Goal: Task Accomplishment & Management: Manage account settings

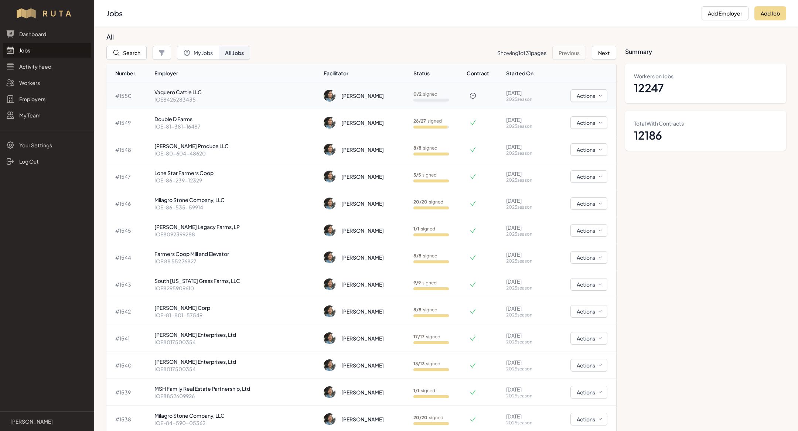
click at [176, 100] on p "IOE8425283435" at bounding box center [236, 99] width 164 height 7
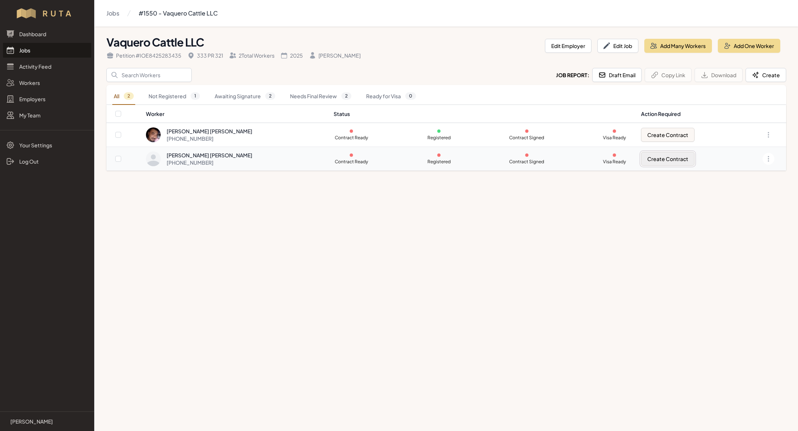
click at [645, 159] on button "Create Contract" at bounding box center [668, 159] width 54 height 14
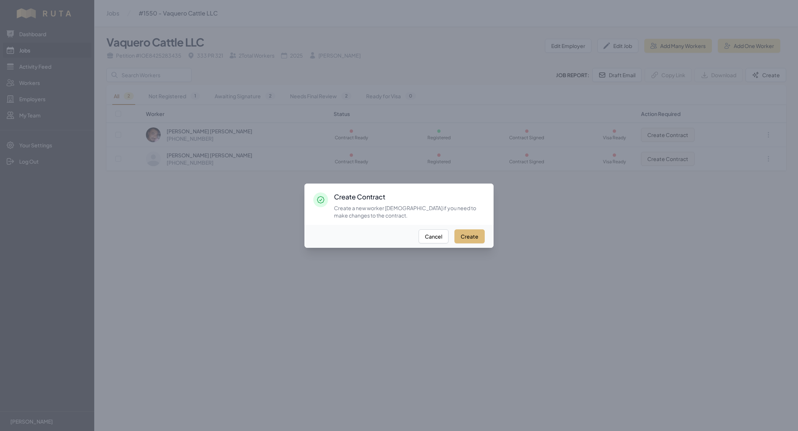
click at [468, 231] on button "Create" at bounding box center [470, 236] width 30 height 14
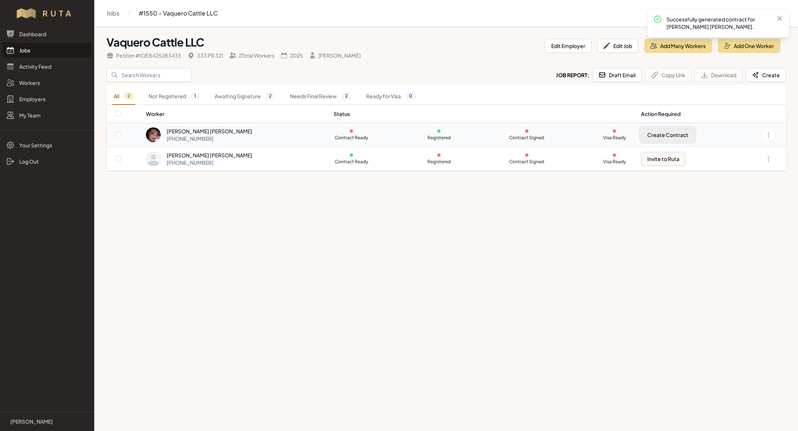
click at [657, 139] on button "Create Contract" at bounding box center [668, 135] width 54 height 14
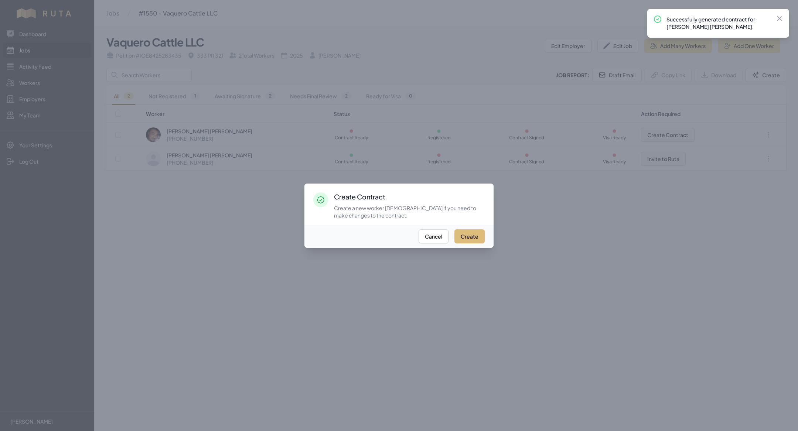
click at [460, 236] on button "Create" at bounding box center [470, 236] width 30 height 14
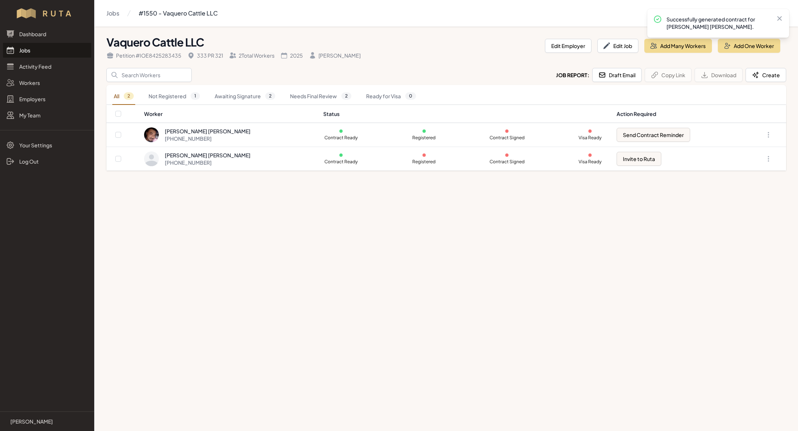
click at [122, 116] on th at bounding box center [124, 114] width 37 height 18
click at [118, 115] on input "checkbox" at bounding box center [118, 114] width 6 height 6
checkbox input "true"
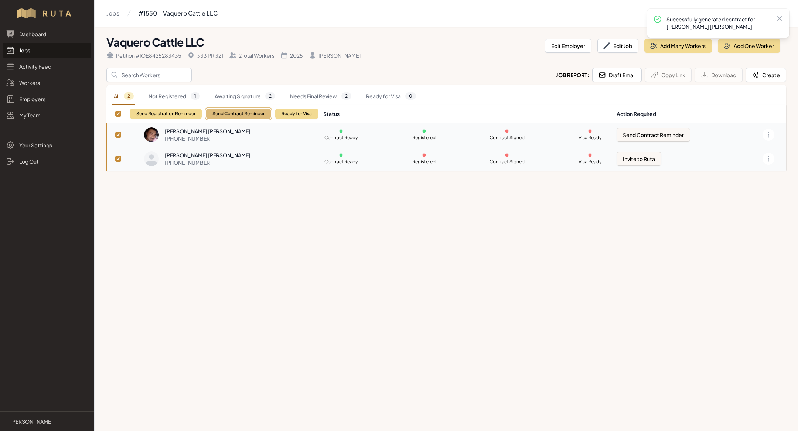
click at [248, 114] on button "Send Contract Reminder" at bounding box center [238, 114] width 65 height 10
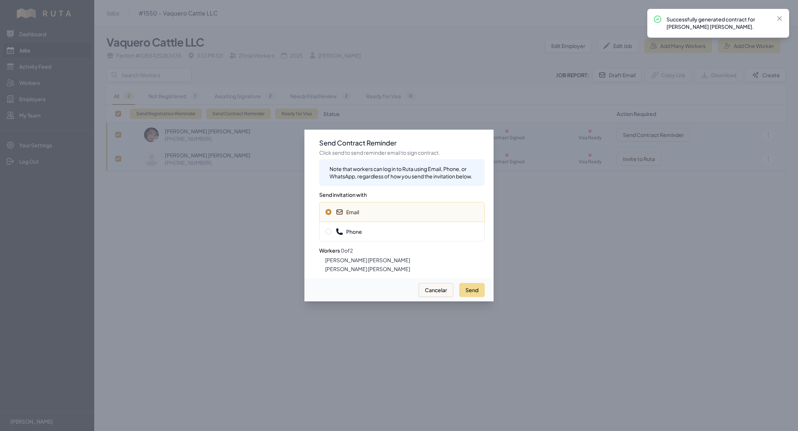
click at [409, 228] on span "Phone" at bounding box center [402, 231] width 153 height 7
click at [472, 290] on button "Send" at bounding box center [471, 290] width 25 height 14
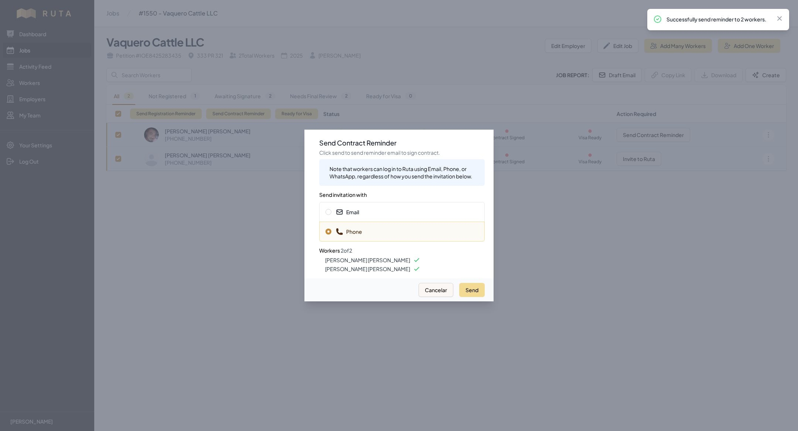
click at [429, 206] on div "Email" at bounding box center [402, 212] width 166 height 20
click at [142, 277] on div at bounding box center [399, 215] width 798 height 431
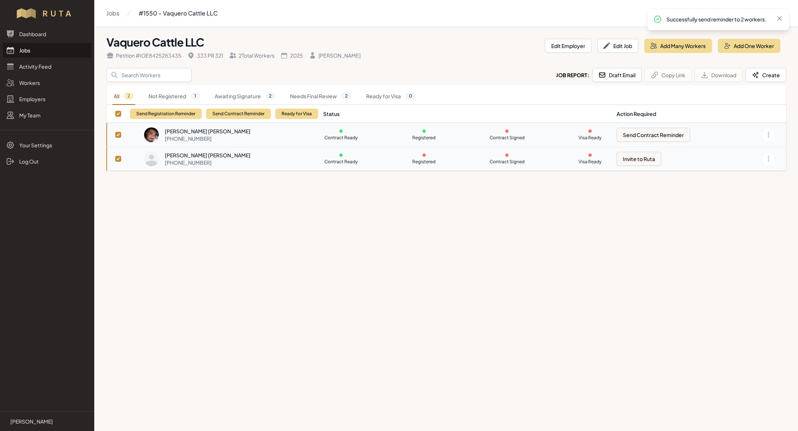
click at [39, 49] on link "Jobs" at bounding box center [47, 50] width 88 height 15
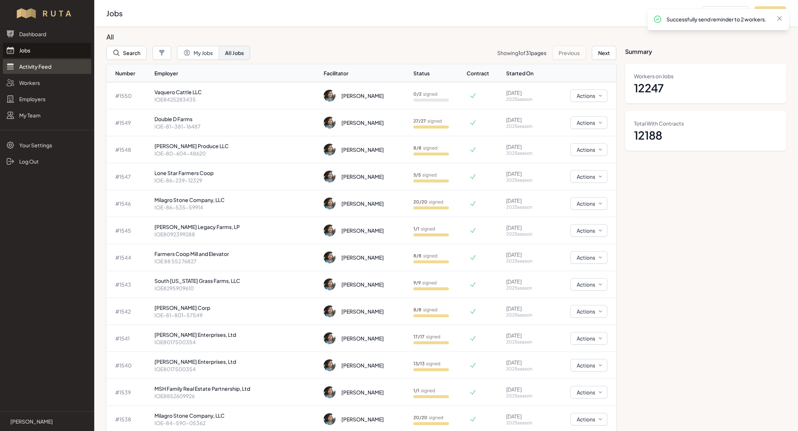
click at [36, 61] on link "Activity Feed" at bounding box center [47, 66] width 88 height 15
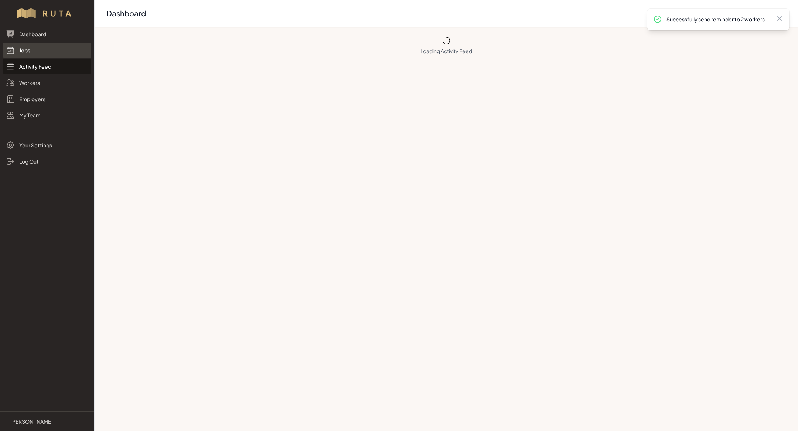
click at [36, 47] on link "Jobs" at bounding box center [47, 50] width 88 height 15
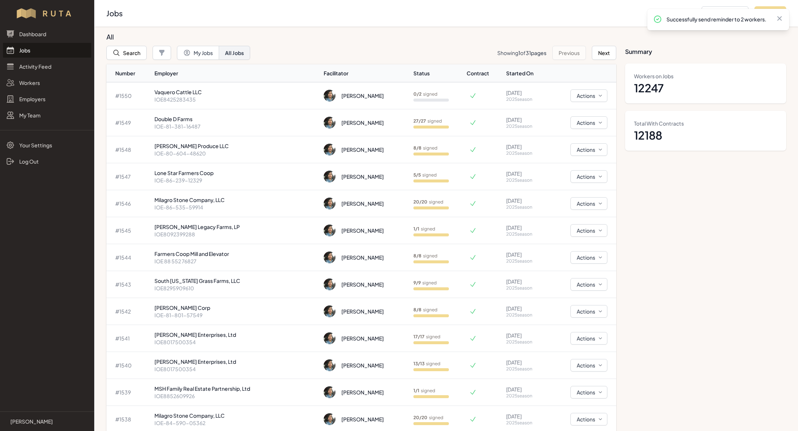
click at [66, 50] on link "Jobs" at bounding box center [47, 50] width 88 height 15
click at [43, 52] on link "Jobs" at bounding box center [47, 50] width 88 height 15
click at [28, 42] on div "Dashboard Jobs Activity Feed Workers Employers My Team" at bounding box center [47, 75] width 94 height 96
click at [30, 45] on link "Jobs" at bounding box center [47, 50] width 88 height 15
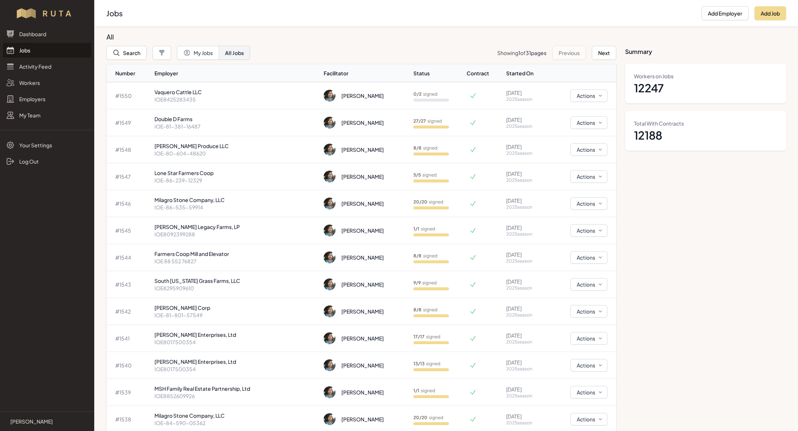
click at [30, 45] on link "Jobs" at bounding box center [47, 50] width 88 height 15
